Goal: Task Accomplishment & Management: Complete application form

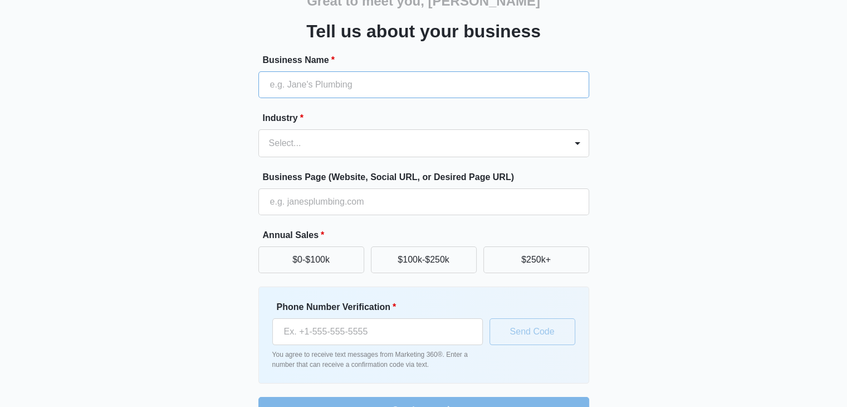
scroll to position [58, 0]
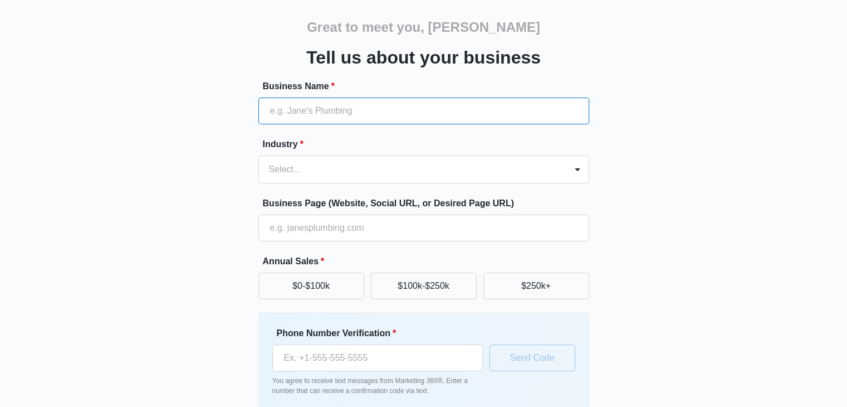
click at [361, 116] on input "Business Name *" at bounding box center [424, 110] width 331 height 27
paste input "[PERSON_NAME] Auto Care | Autobody Paint, Detail, Car Wash, and PBE Supplies | …"
type input "[PERSON_NAME] Auto Care | Autobody Paint, Detail, Car Wash, and PBE Supplies | …"
click at [343, 162] on div at bounding box center [410, 170] width 283 height 16
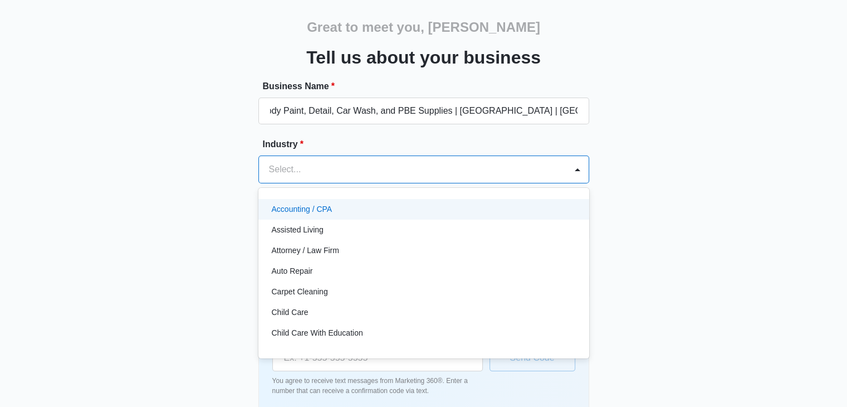
scroll to position [0, 0]
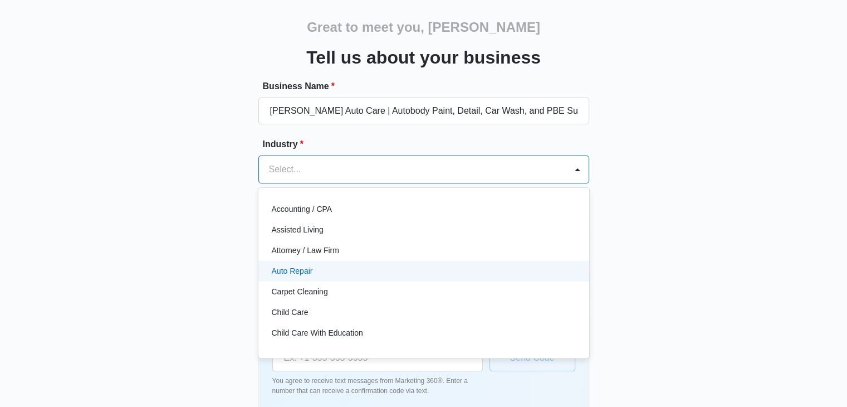
click at [336, 272] on div "Auto Repair" at bounding box center [423, 271] width 302 height 12
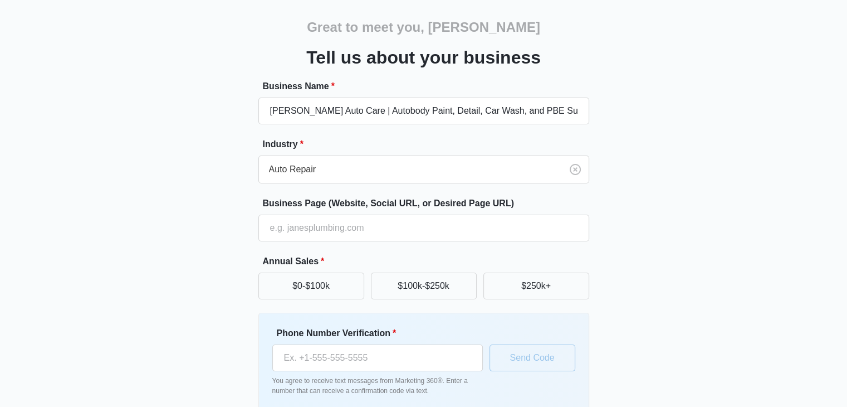
drag, startPoint x: 78, startPoint y: 220, endPoint x: 235, endPoint y: 152, distance: 171.0
click at [78, 220] on div "Great to meet you, [PERSON_NAME] Tell us about your business Business Name * [P…" at bounding box center [423, 213] width 847 height 499
click at [808, 222] on div "Great to meet you, [PERSON_NAME] Tell us about your business Business Name * [P…" at bounding box center [423, 213] width 847 height 499
click at [340, 225] on input "Business Page (Website, Social URL, or Desired Page URL)" at bounding box center [424, 227] width 331 height 27
type input "[URL][DOMAIN_NAME]"
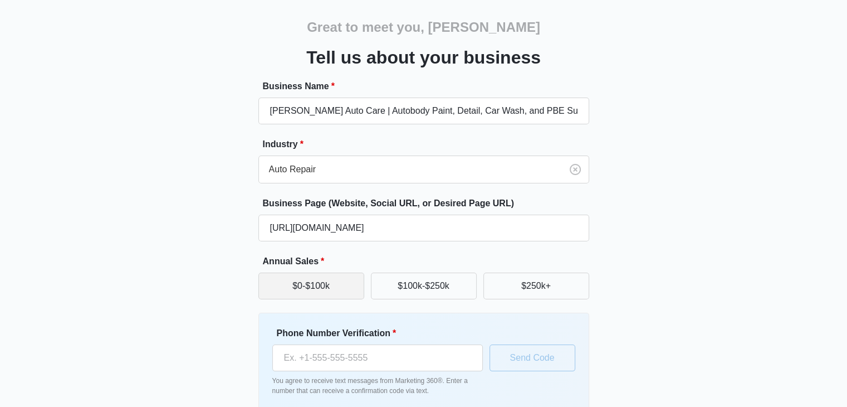
click at [330, 283] on button "$0-$100k" at bounding box center [312, 285] width 106 height 27
click at [747, 219] on div "Great to meet you, [PERSON_NAME] Tell us about your business Business Name * [P…" at bounding box center [424, 224] width 669 height 452
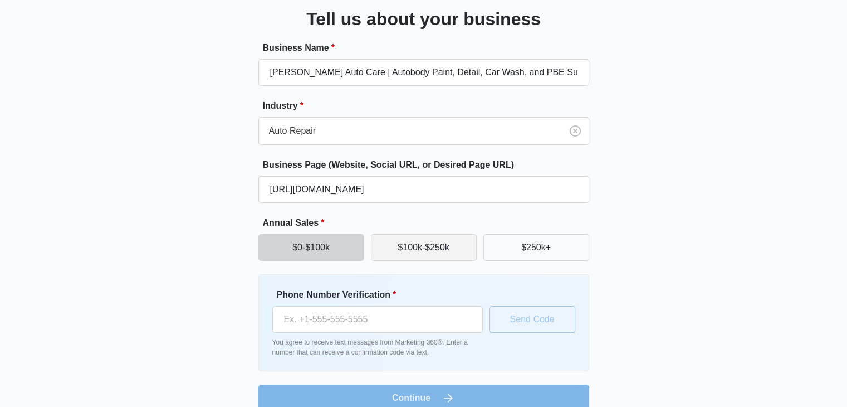
scroll to position [114, 0]
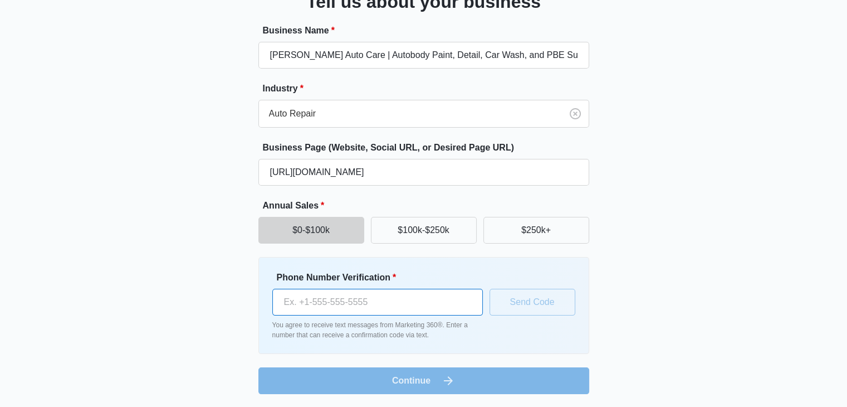
click at [352, 311] on input "Phone Number Verification *" at bounding box center [377, 302] width 211 height 27
